Goal: Contribute content: Add original content to the website for others to see

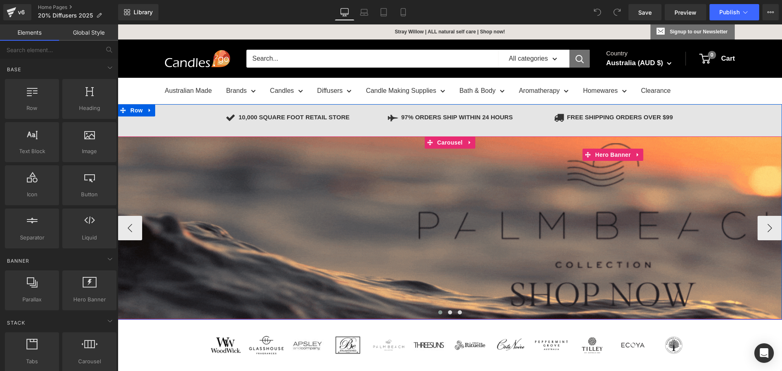
click at [271, 214] on span "Separator" at bounding box center [613, 215] width 991 height 20
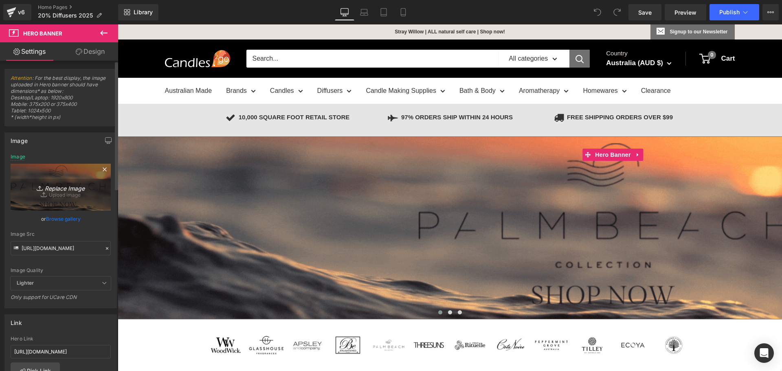
click at [60, 187] on icon "Replace Image" at bounding box center [60, 187] width 65 height 10
type input "C:\fakepath\20% OFF CIRCA FRAGRANCES.png"
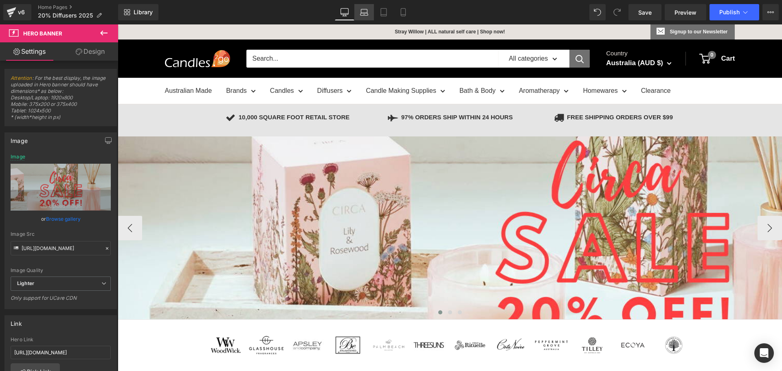
click at [357, 10] on link "Laptop" at bounding box center [364, 12] width 20 height 16
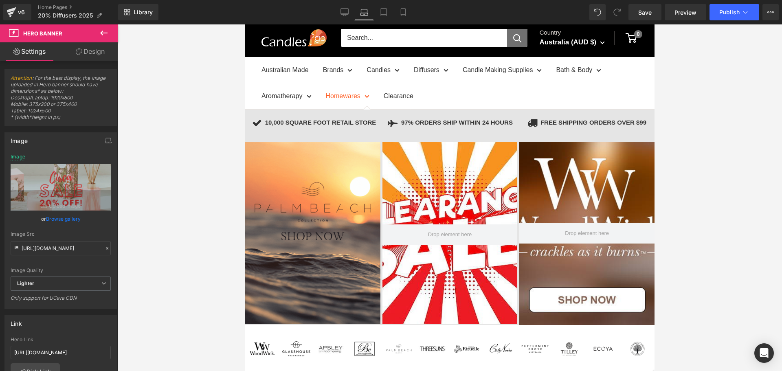
type input "[URL][DOMAIN_NAME]"
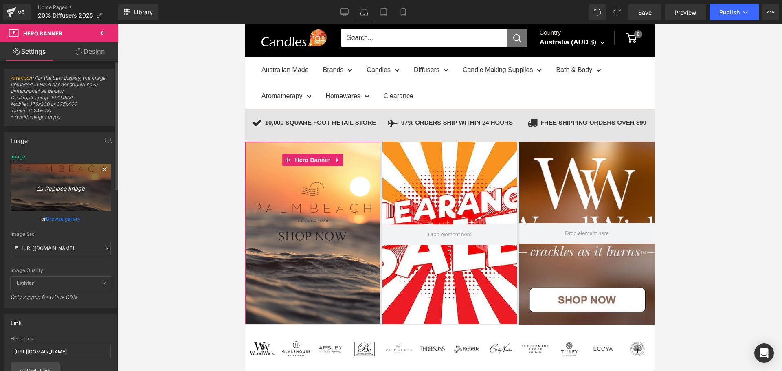
click at [62, 183] on icon "Replace Image" at bounding box center [60, 187] width 65 height 10
type input "C:\fakepath\Circa banner for laptopsipads.png"
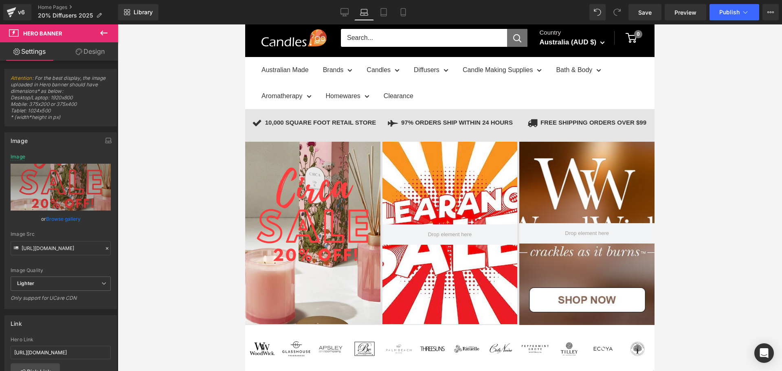
drag, startPoint x: 384, startPoint y: 13, endPoint x: 379, endPoint y: 23, distance: 11.3
click at [384, 13] on icon at bounding box center [384, 12] width 8 height 8
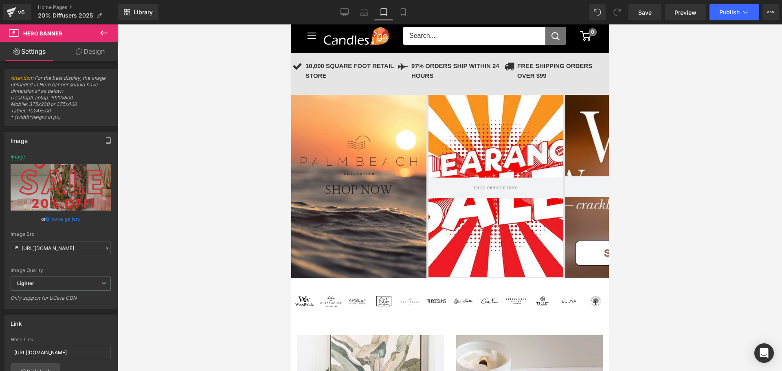
type input "[URL][DOMAIN_NAME]"
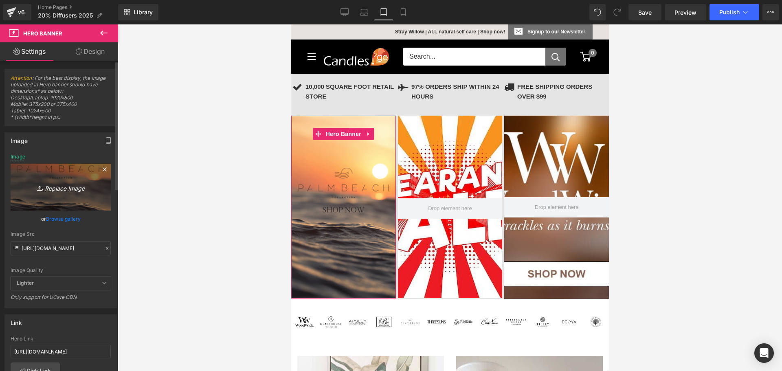
click at [53, 184] on icon "Replace Image" at bounding box center [60, 187] width 65 height 10
type input "C:\fakepath\Circa banner for laptopsipads.png"
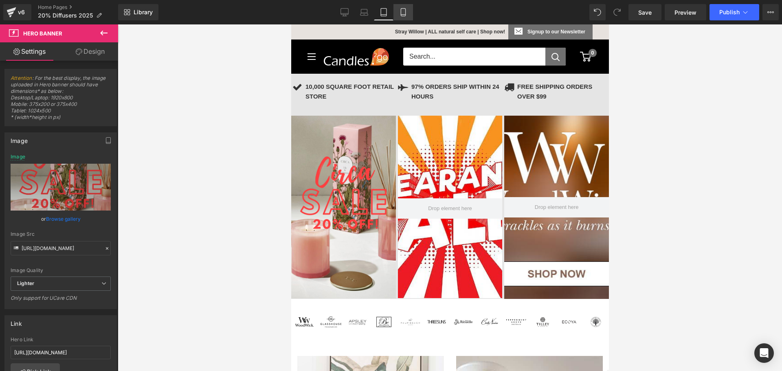
click at [398, 12] on link "Mobile" at bounding box center [404, 12] width 20 height 16
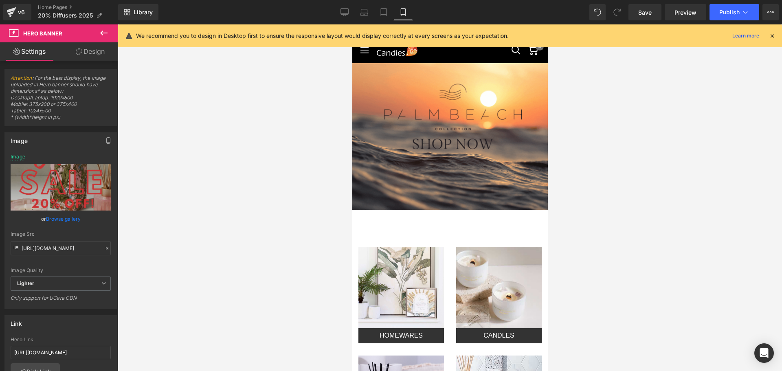
type input "[URL][DOMAIN_NAME]"
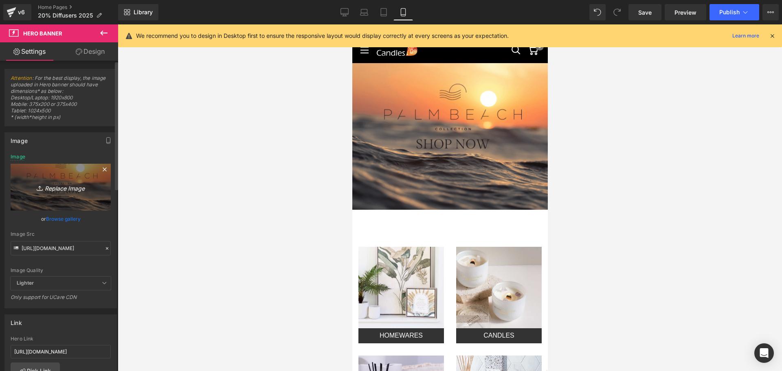
click at [56, 186] on icon "Replace Image" at bounding box center [60, 187] width 65 height 10
type input "C:\fakepath\Circa banner for laptopsipads.png"
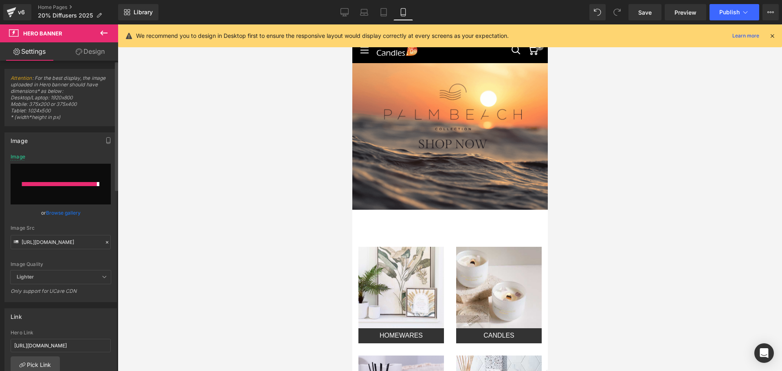
type input "[URL][DOMAIN_NAME]"
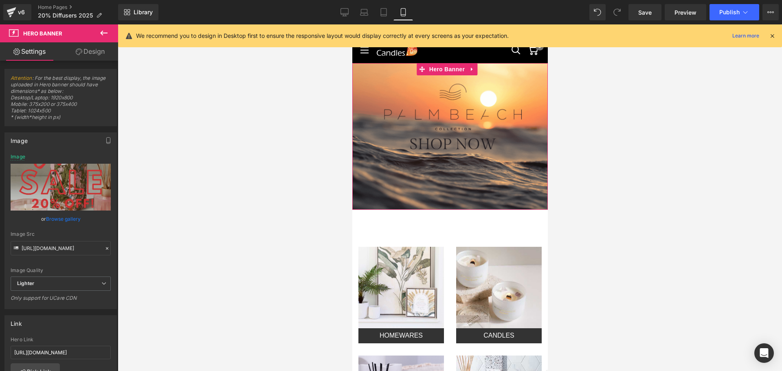
click at [435, 166] on div at bounding box center [450, 136] width 196 height 147
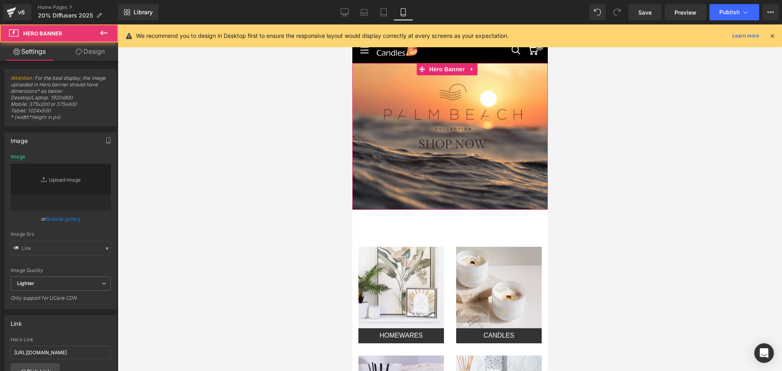
type input "[URL][DOMAIN_NAME]"
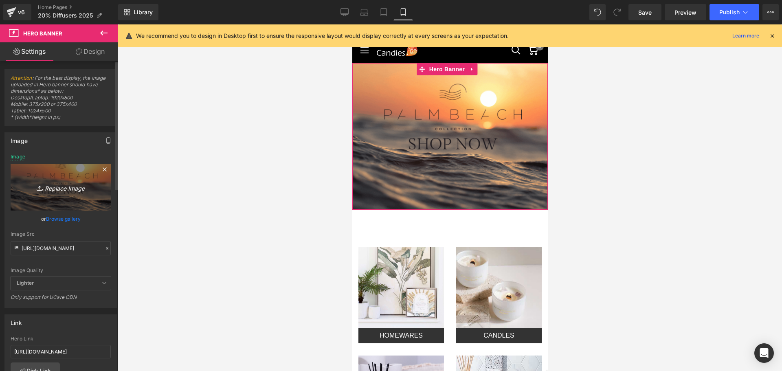
click at [53, 175] on link "Replace Image" at bounding box center [61, 187] width 100 height 47
type input "C:\fakepath\Circa banner for laptopsipads.png"
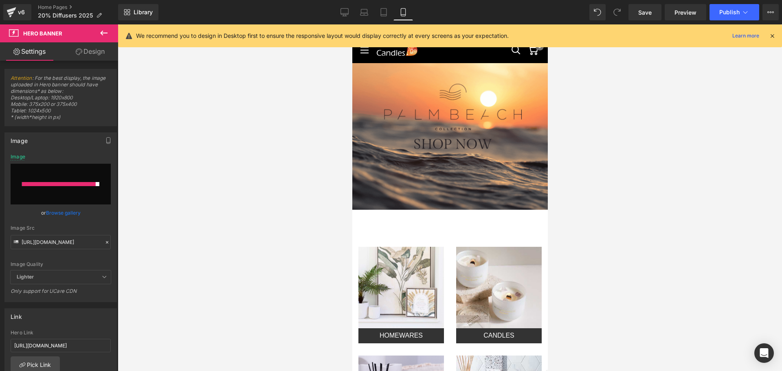
type input "[URL][DOMAIN_NAME]"
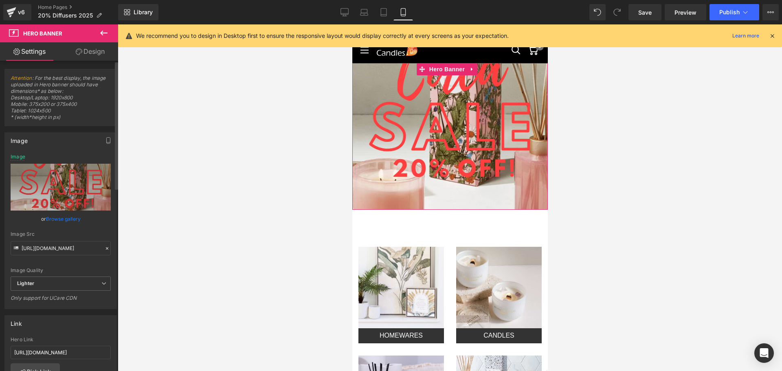
click at [57, 344] on div "Hero Link [URL][DOMAIN_NAME]" at bounding box center [61, 350] width 100 height 26
click at [57, 352] on input "[URL][DOMAIN_NAME]" at bounding box center [61, 352] width 100 height 13
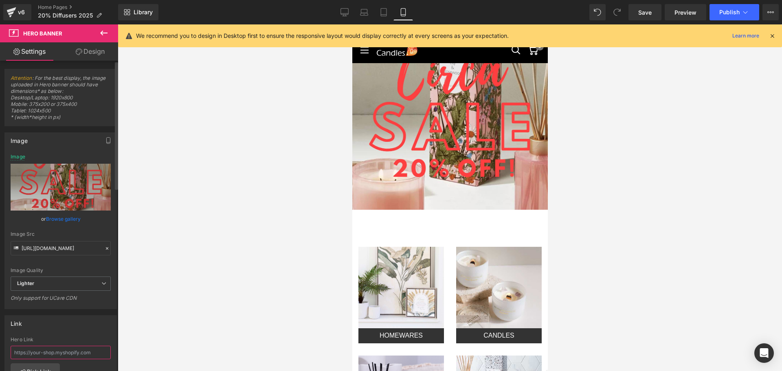
paste input "[URL][DOMAIN_NAME]"
type input "[URL][DOMAIN_NAME]"
click at [387, 10] on icon at bounding box center [384, 12] width 8 height 8
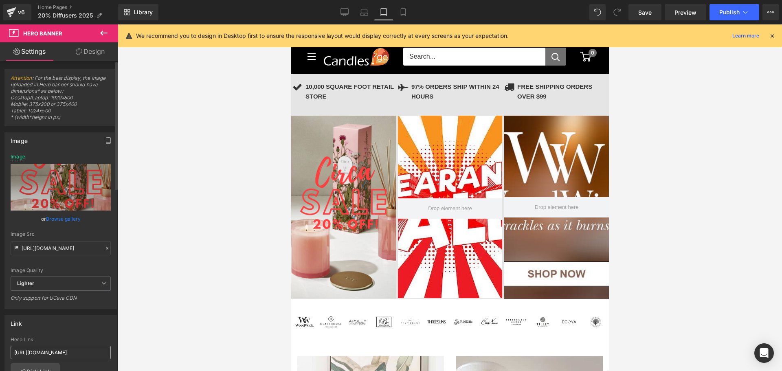
type input "[URL][DOMAIN_NAME]"
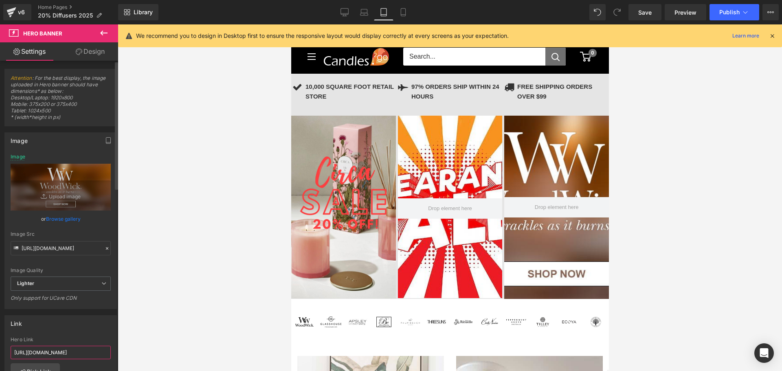
click at [55, 350] on input "[URL][DOMAIN_NAME]" at bounding box center [61, 352] width 100 height 13
paste input "[URL][DOMAIN_NAME]"
type input "[URL][DOMAIN_NAME]"
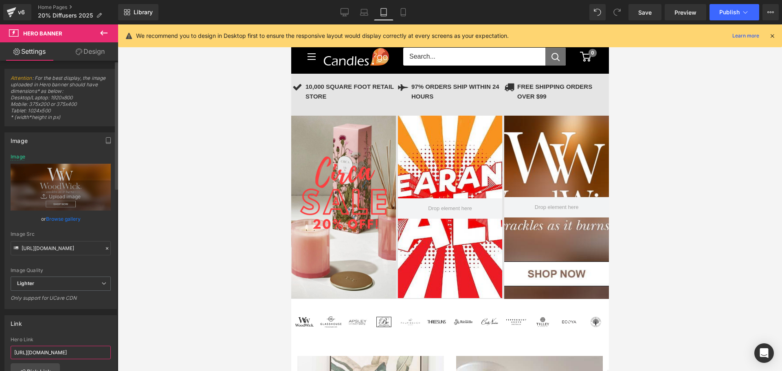
scroll to position [0, 94]
click at [367, 13] on icon at bounding box center [364, 11] width 6 height 4
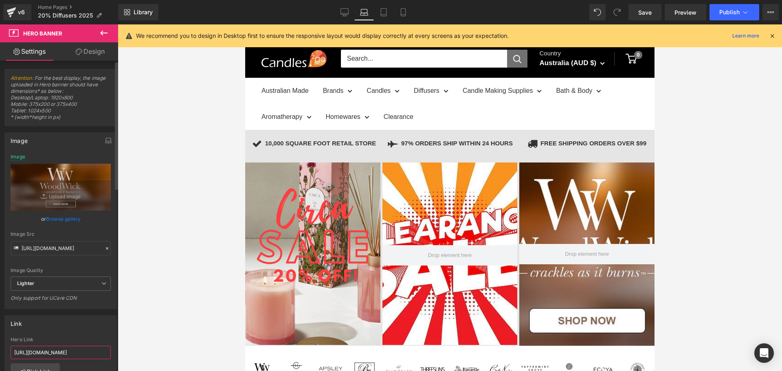
click at [54, 352] on input "[URL][DOMAIN_NAME]" at bounding box center [61, 352] width 100 height 13
paste input "[URL][DOMAIN_NAME]"
type input "[URL][DOMAIN_NAME]"
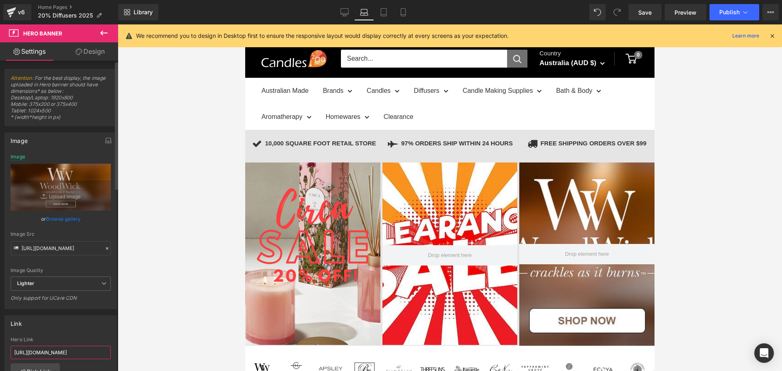
scroll to position [0, 94]
click at [336, 12] on link "Desktop" at bounding box center [345, 12] width 20 height 16
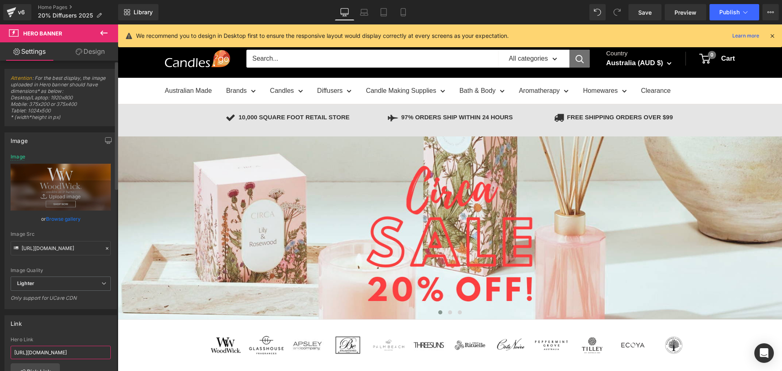
click at [71, 348] on input "[URL][DOMAIN_NAME]" at bounding box center [61, 352] width 100 height 13
paste input "[URL][DOMAIN_NAME]"
type input "[URL][DOMAIN_NAME]"
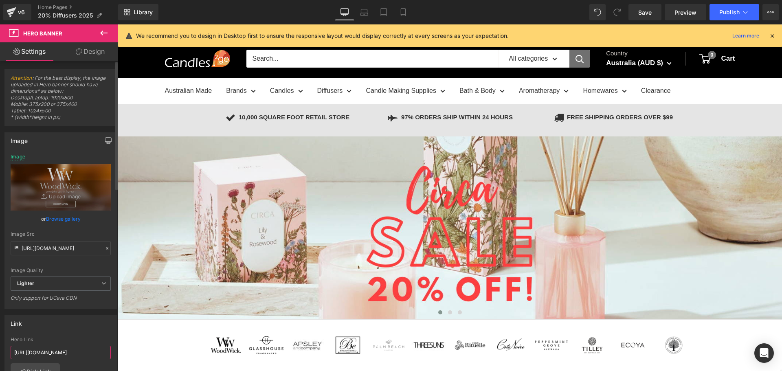
scroll to position [0, 94]
click at [81, 322] on div "Link" at bounding box center [61, 323] width 112 height 15
click at [735, 15] on span "Publish" at bounding box center [729, 12] width 20 height 7
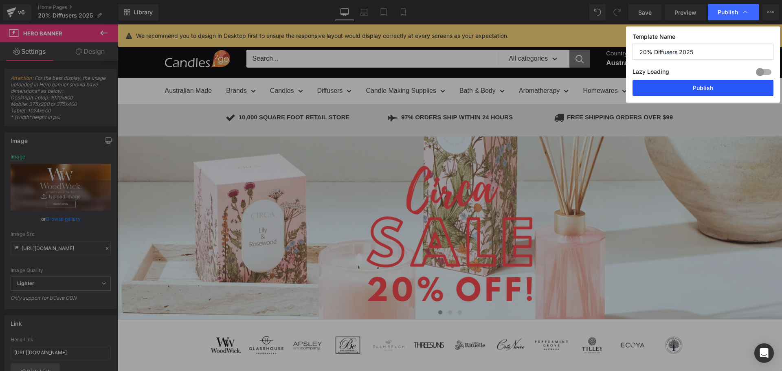
click at [716, 84] on button "Publish" at bounding box center [703, 88] width 141 height 16
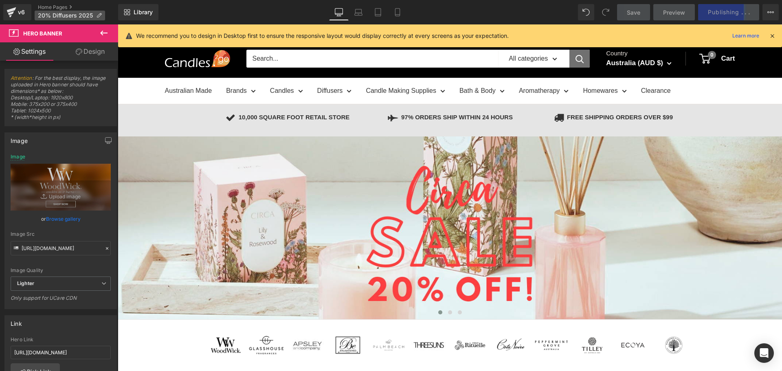
click at [98, 17] on icon at bounding box center [99, 16] width 6 height 6
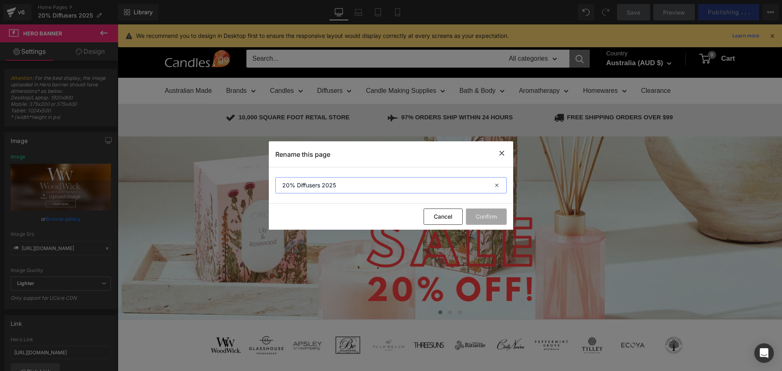
click at [357, 187] on input "20% Diffusers 2025" at bounding box center [390, 185] width 231 height 16
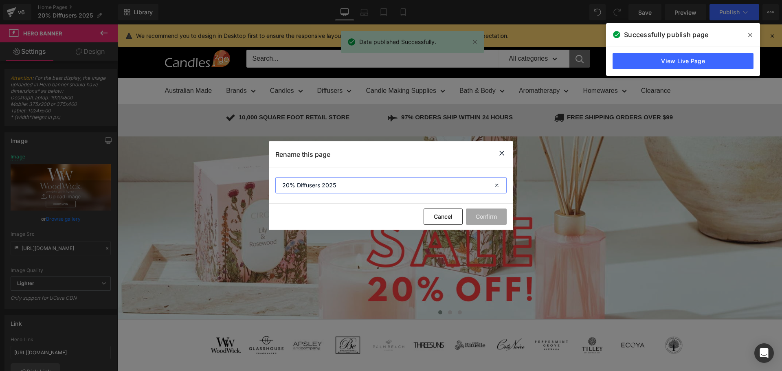
drag, startPoint x: 320, startPoint y: 185, endPoint x: 244, endPoint y: 184, distance: 76.2
click at [244, 184] on div "Rename this page 20% Diffusers 2025 Cancel Confirm" at bounding box center [391, 185] width 782 height 371
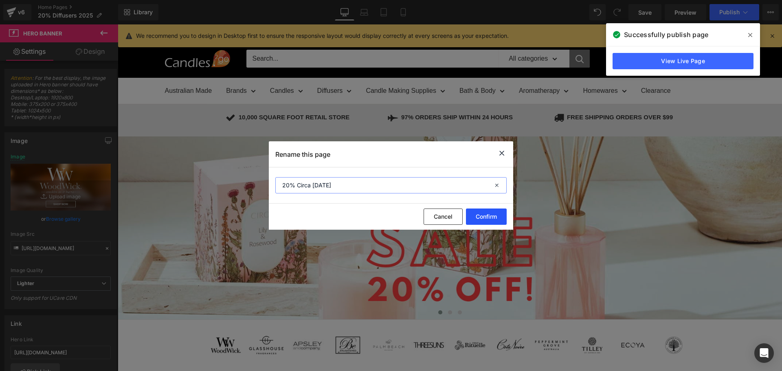
type input "20% Circa [DATE]"
click at [494, 216] on button "Confirm" at bounding box center [486, 217] width 41 height 16
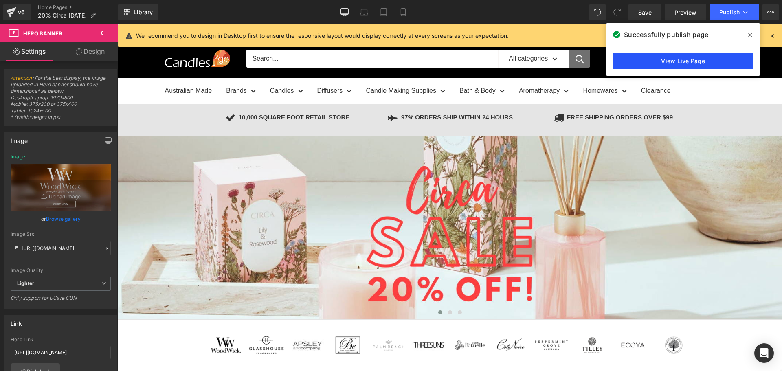
click at [640, 64] on link "View Live Page" at bounding box center [683, 61] width 141 height 16
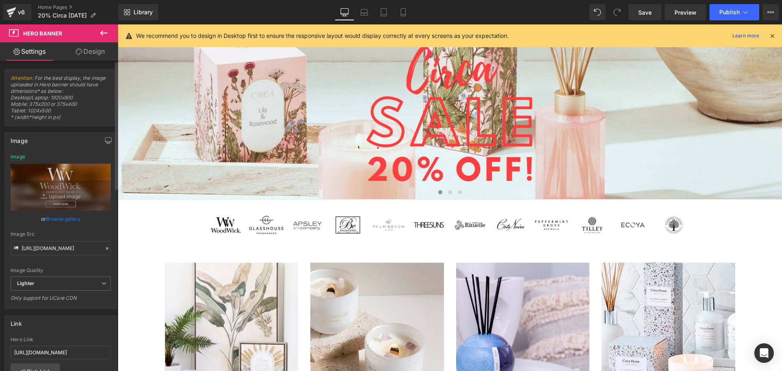
scroll to position [122, 0]
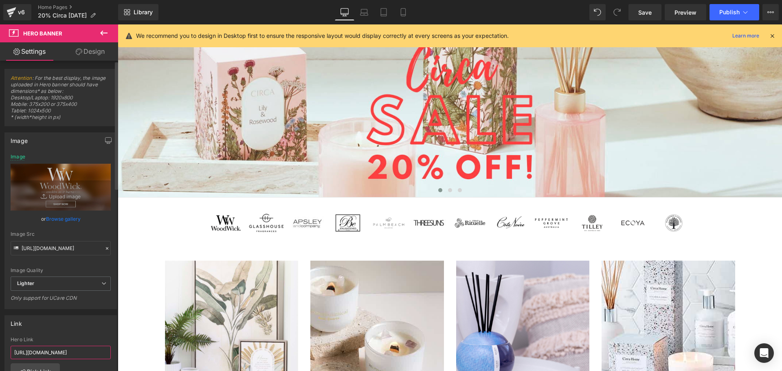
click at [66, 350] on input "[URL][DOMAIN_NAME]" at bounding box center [61, 352] width 100 height 13
click at [59, 354] on input "[URL][DOMAIN_NAME]" at bounding box center [61, 352] width 100 height 13
click at [59, 355] on input "[URL][DOMAIN_NAME]" at bounding box center [61, 352] width 100 height 13
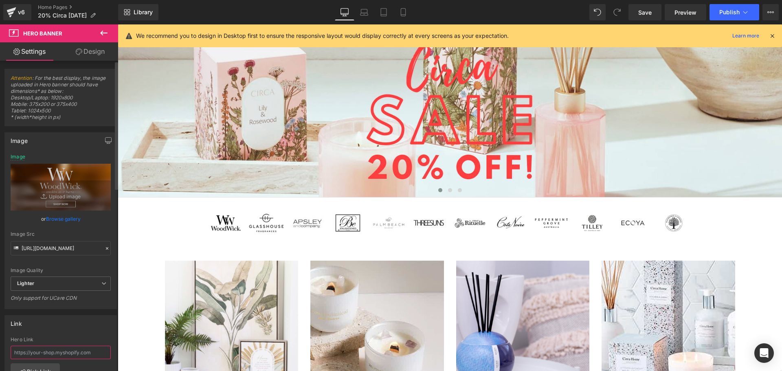
paste input "[URL][DOMAIN_NAME]"
type input "[URL][DOMAIN_NAME]"
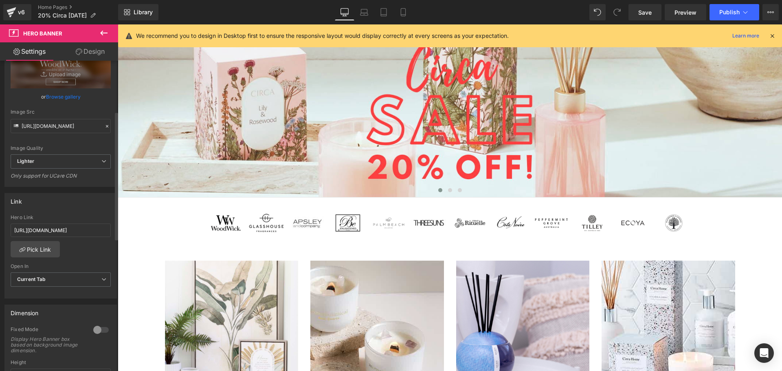
click at [77, 201] on div "Link" at bounding box center [61, 201] width 112 height 15
click at [739, 9] on span "Publish" at bounding box center [729, 12] width 20 height 7
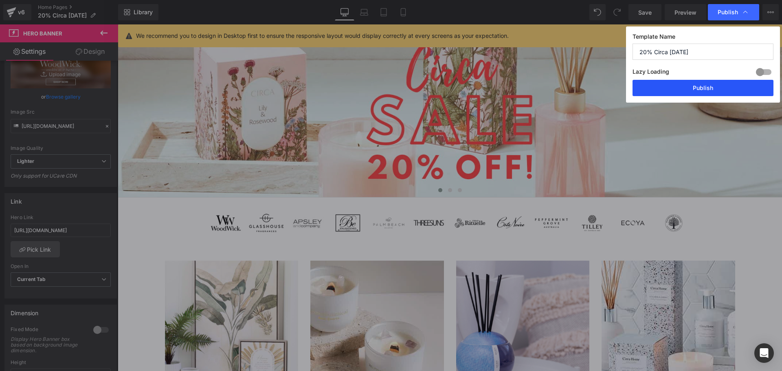
click at [691, 88] on button "Publish" at bounding box center [703, 88] width 141 height 16
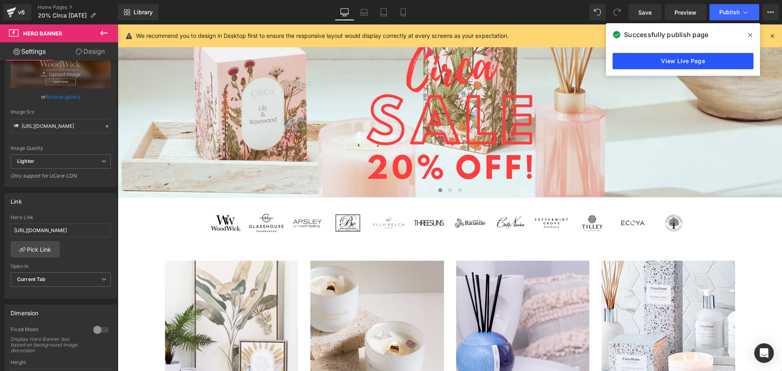
click at [693, 62] on link "View Live Page" at bounding box center [683, 61] width 141 height 16
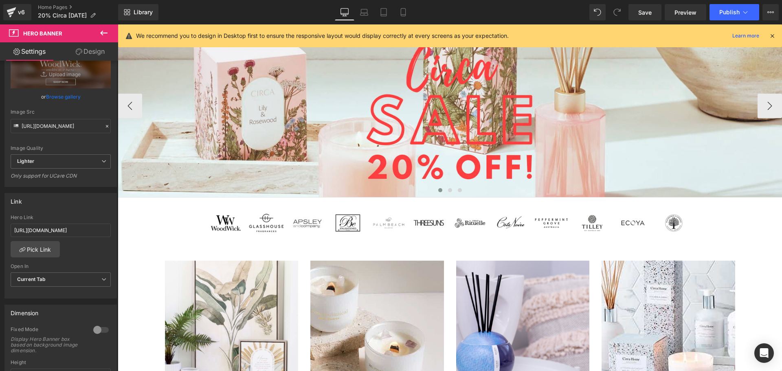
click at [118, 24] on div "231px" at bounding box center [118, 24] width 0 height 0
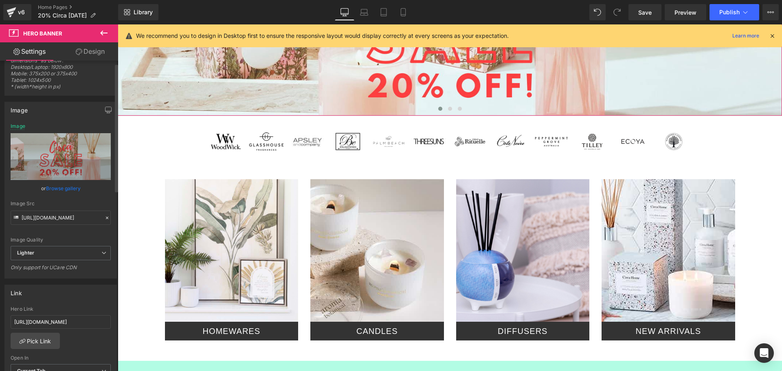
scroll to position [81, 0]
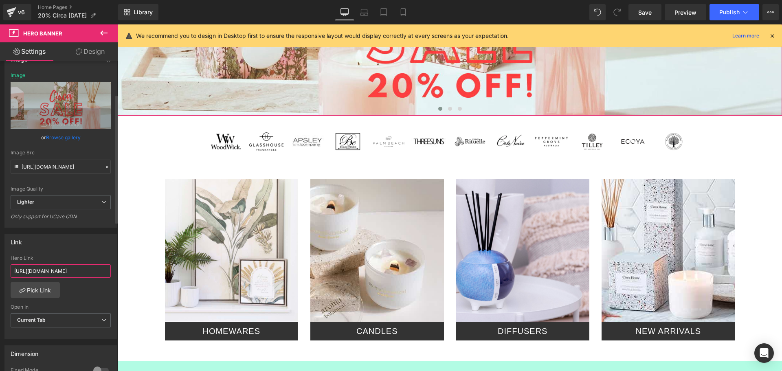
click at [57, 268] on input "[URL][DOMAIN_NAME]" at bounding box center [61, 270] width 100 height 13
click at [58, 275] on input "[URL][DOMAIN_NAME]" at bounding box center [61, 270] width 100 height 13
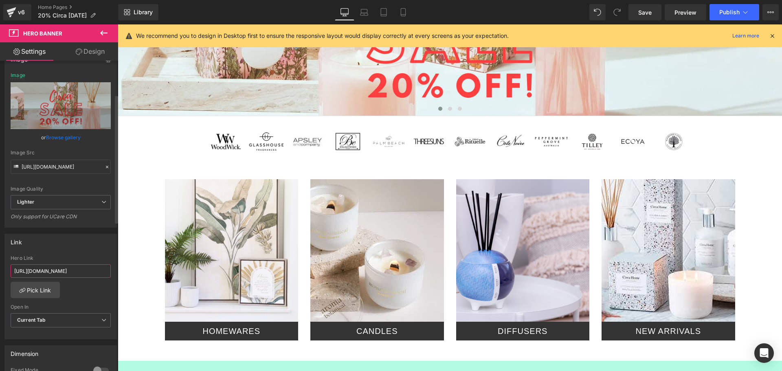
click at [58, 275] on input "[URL][DOMAIN_NAME]" at bounding box center [61, 270] width 100 height 13
paste input "[URL][DOMAIN_NAME]"
type input "[URL][DOMAIN_NAME]"
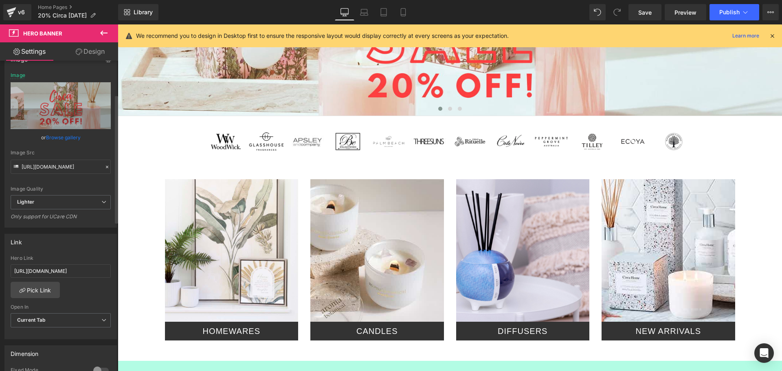
click at [58, 249] on div "Link" at bounding box center [61, 241] width 112 height 15
click at [70, 267] on input "[URL][DOMAIN_NAME]" at bounding box center [61, 270] width 100 height 13
click at [80, 227] on div "[URL][DOMAIN_NAME] Image Replace Image Upload image or Browse gallery Image Src…" at bounding box center [61, 150] width 112 height 155
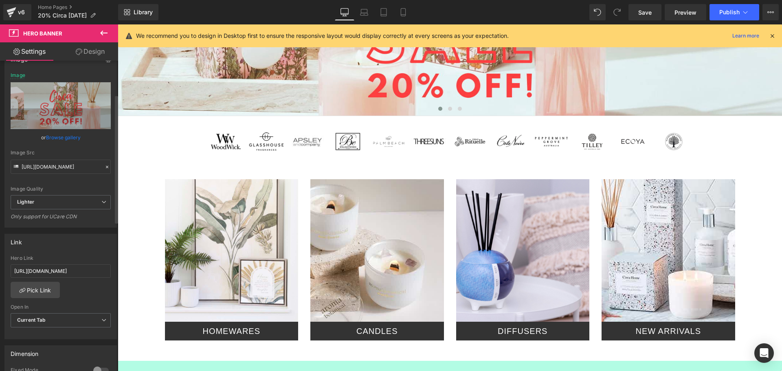
scroll to position [0, 0]
click at [748, 11] on icon at bounding box center [745, 12] width 8 height 8
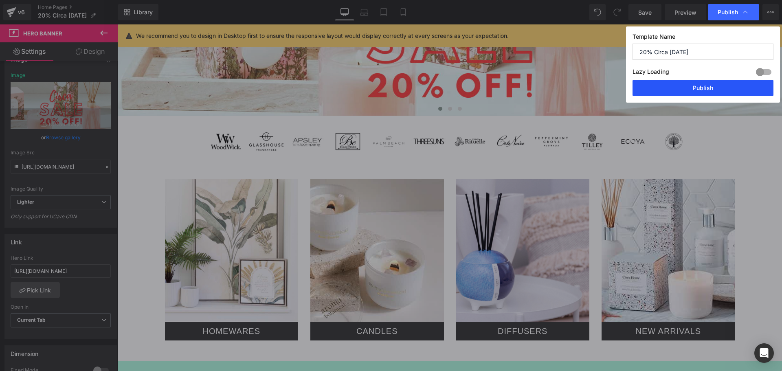
drag, startPoint x: 693, startPoint y: 86, endPoint x: 197, endPoint y: 121, distance: 497.9
click at [693, 86] on button "Publish" at bounding box center [703, 88] width 141 height 16
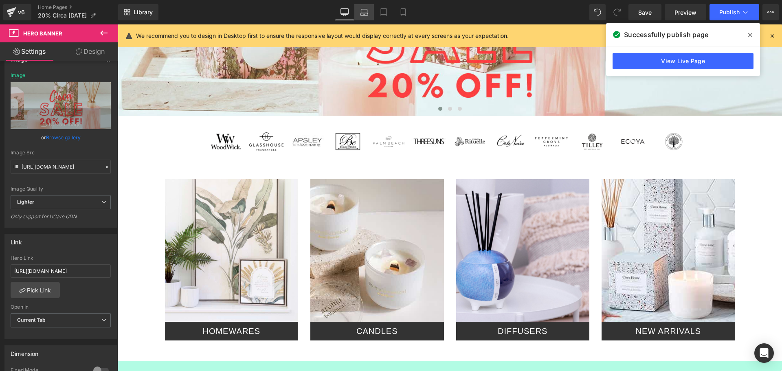
click at [367, 11] on icon at bounding box center [364, 11] width 6 height 4
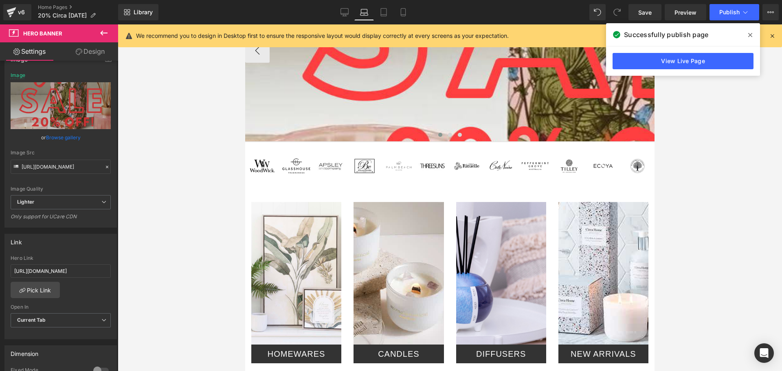
scroll to position [21, 0]
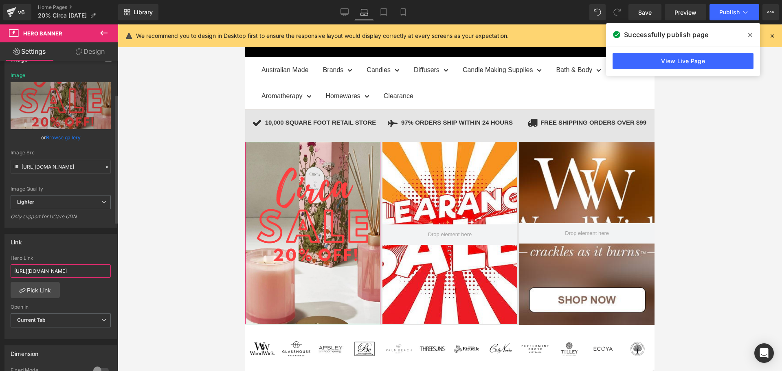
click at [70, 267] on input "[URL][DOMAIN_NAME]" at bounding box center [61, 270] width 100 height 13
click at [381, 6] on link "Tablet" at bounding box center [384, 12] width 20 height 16
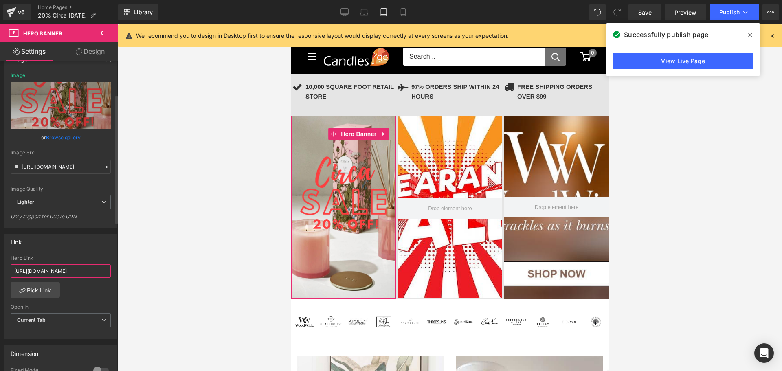
click at [48, 272] on input "[URL][DOMAIN_NAME]" at bounding box center [61, 270] width 100 height 13
click at [408, 8] on link "Mobile" at bounding box center [404, 12] width 20 height 16
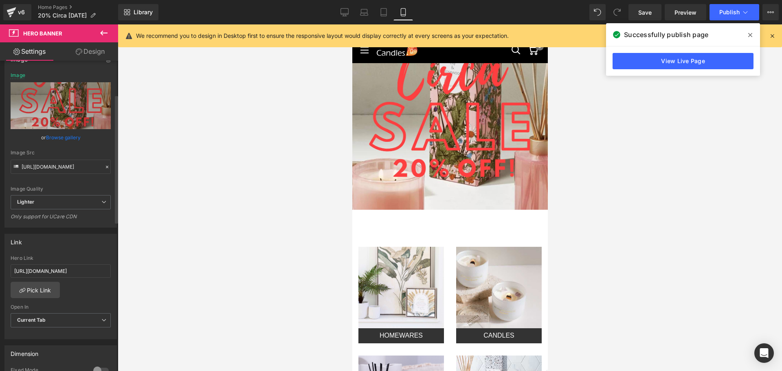
click at [50, 262] on div "Hero Link [URL][DOMAIN_NAME]" at bounding box center [61, 268] width 100 height 26
click at [383, 9] on icon at bounding box center [384, 13] width 6 height 8
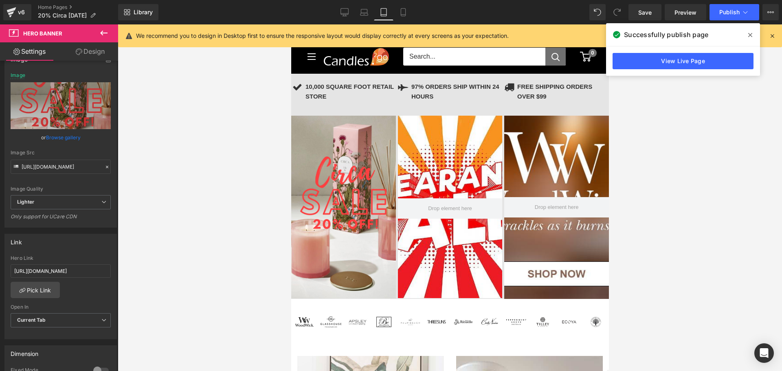
click at [291, 24] on div "329px" at bounding box center [291, 24] width 0 height 0
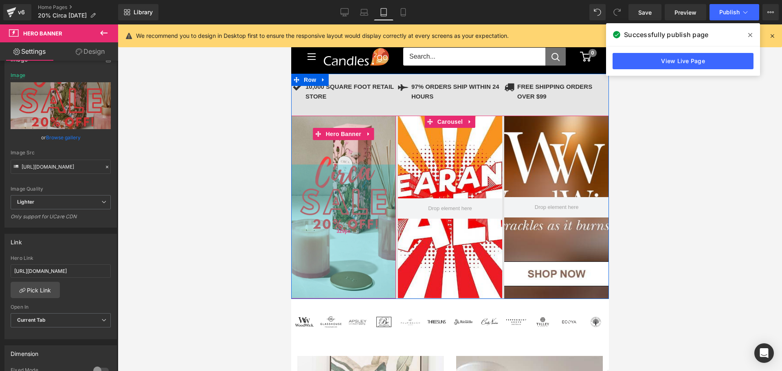
click at [343, 257] on div "329px" at bounding box center [343, 232] width 105 height 134
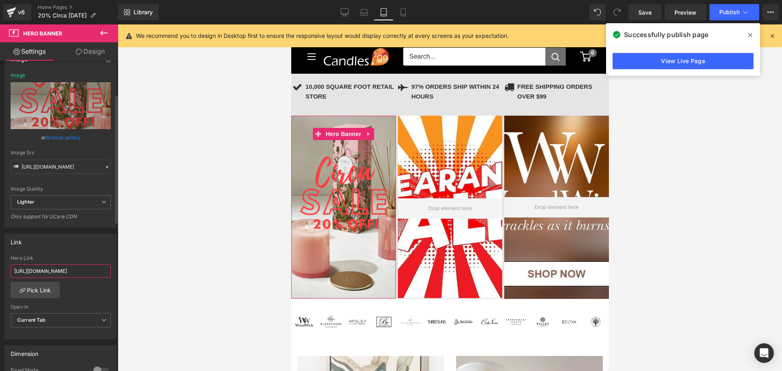
click at [48, 269] on input "[URL][DOMAIN_NAME]" at bounding box center [61, 270] width 100 height 13
click at [369, 10] on link "Laptop" at bounding box center [364, 12] width 20 height 16
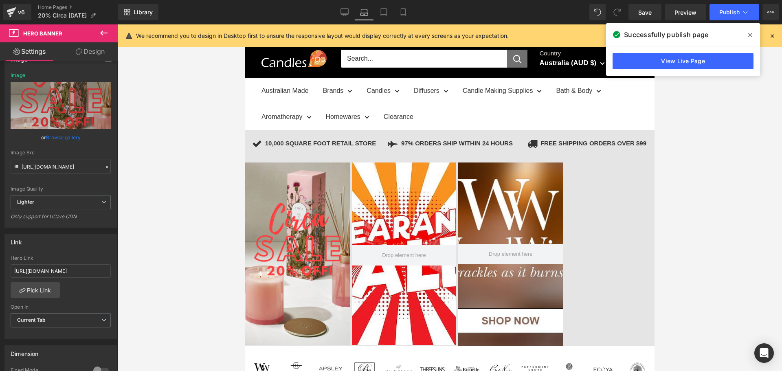
scroll to position [47, 0]
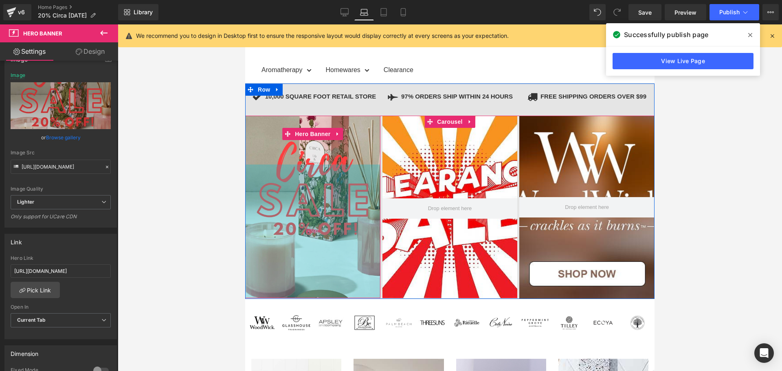
click at [293, 253] on div "328px" at bounding box center [312, 232] width 135 height 134
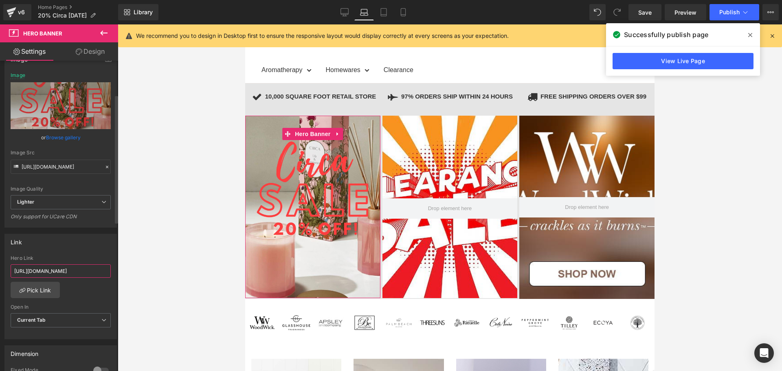
click at [66, 270] on input "[URL][DOMAIN_NAME]" at bounding box center [61, 270] width 100 height 13
click at [341, 18] on link "Desktop" at bounding box center [345, 12] width 20 height 16
type input "[URL][DOMAIN_NAME]"
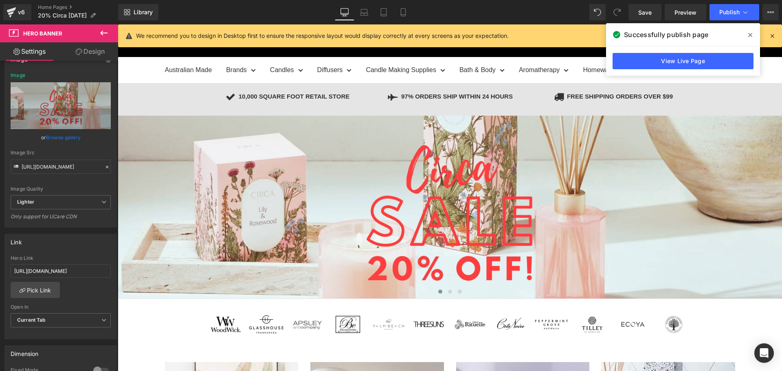
click at [754, 37] on span at bounding box center [750, 35] width 13 height 13
